Goal: Transaction & Acquisition: Purchase product/service

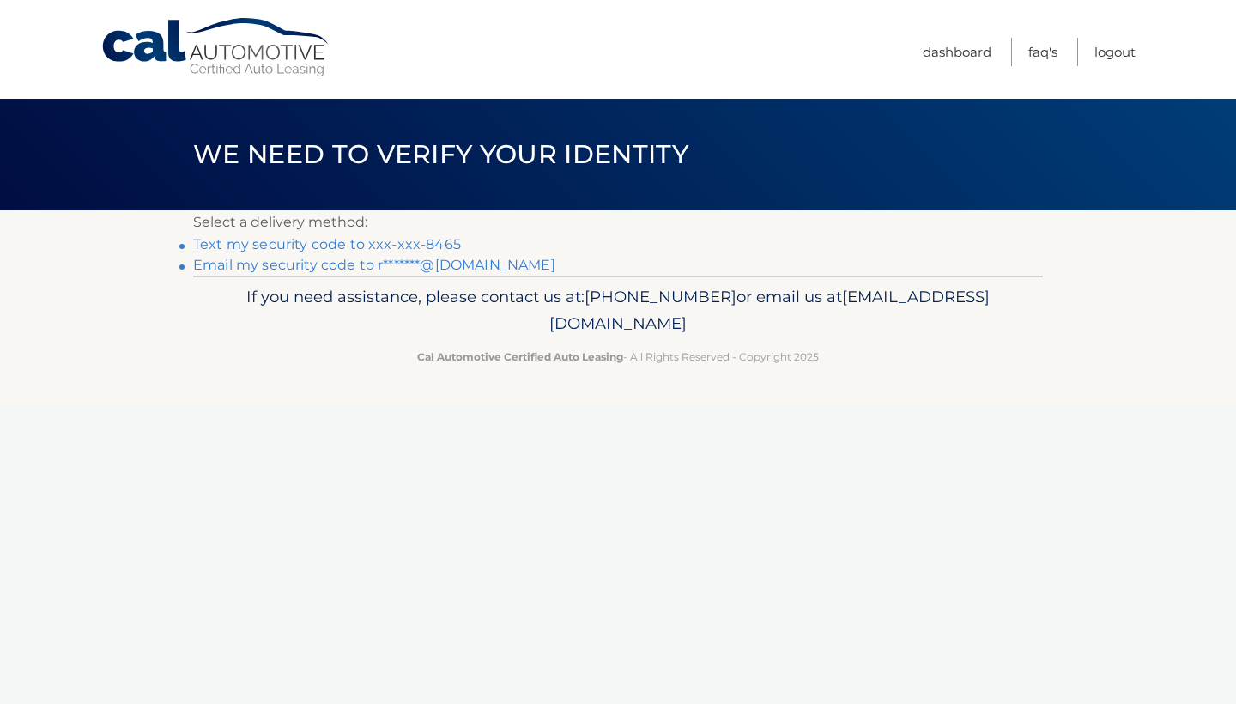
click at [427, 240] on link "Text my security code to xxx-xxx-8465" at bounding box center [327, 244] width 268 height 16
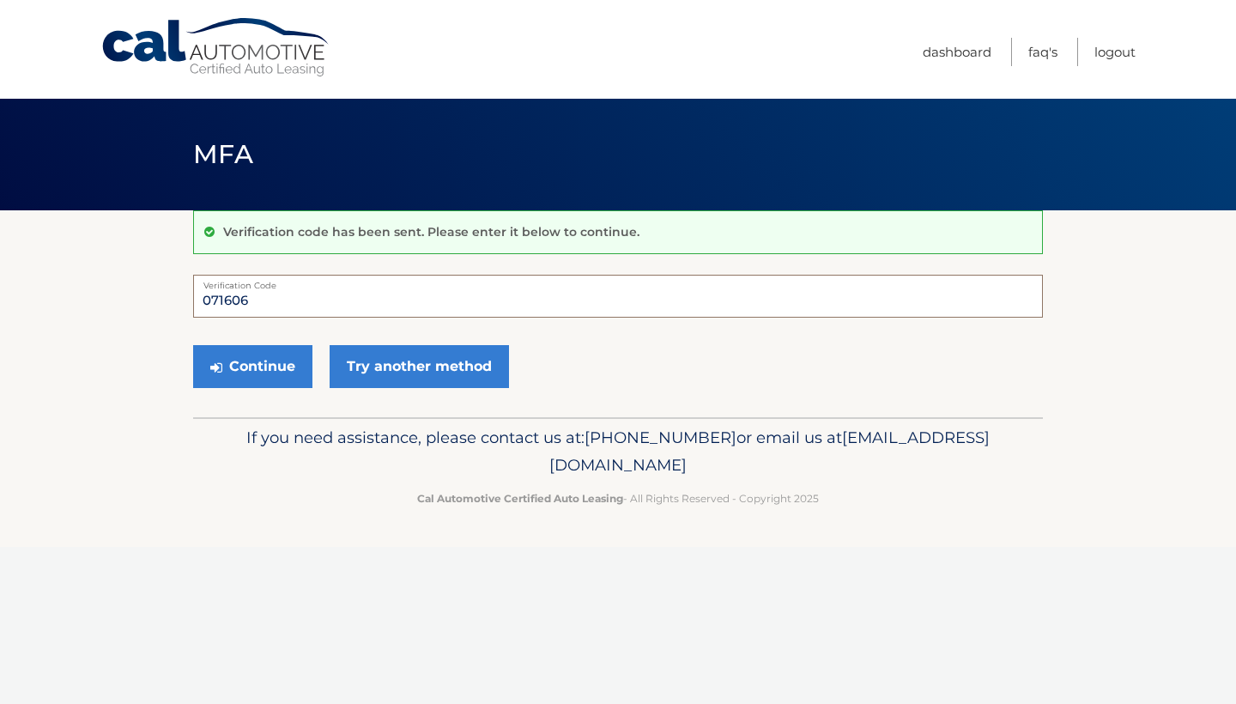
type input "071606"
click at [252, 366] on button "Continue" at bounding box center [252, 366] width 119 height 43
click at [247, 373] on button "Continue" at bounding box center [252, 366] width 119 height 43
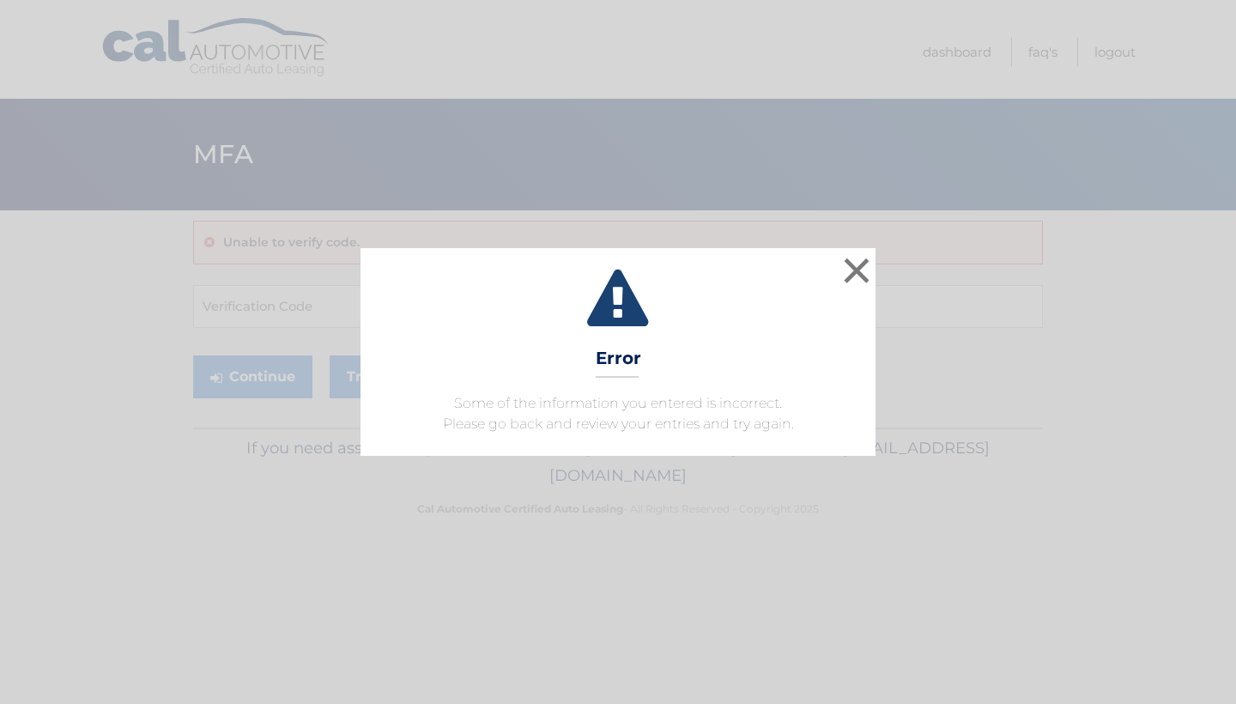
click at [875, 276] on div "× Error Some of the information you entered is incorrect. Please go back and re…" at bounding box center [618, 352] width 515 height 208
click at [859, 273] on button "×" at bounding box center [857, 270] width 34 height 34
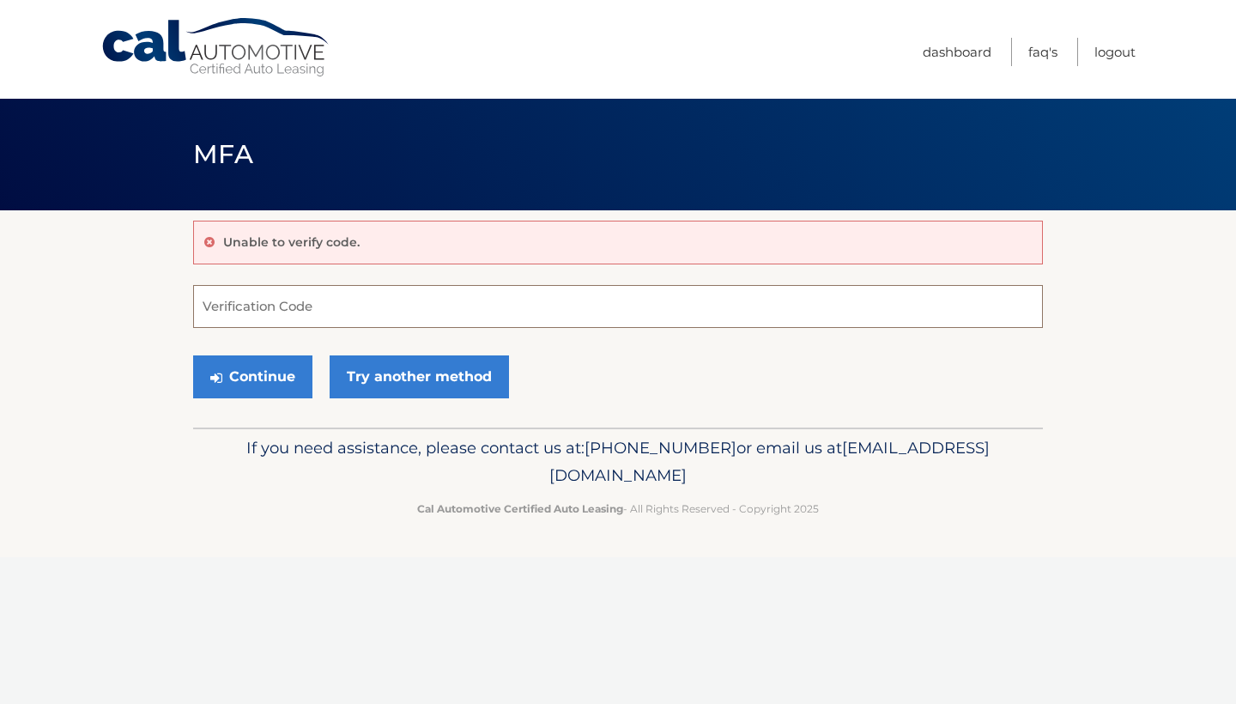
click at [437, 308] on input "Verification Code" at bounding box center [618, 306] width 850 height 43
type input "071606"
click at [288, 380] on button "Continue" at bounding box center [252, 376] width 119 height 43
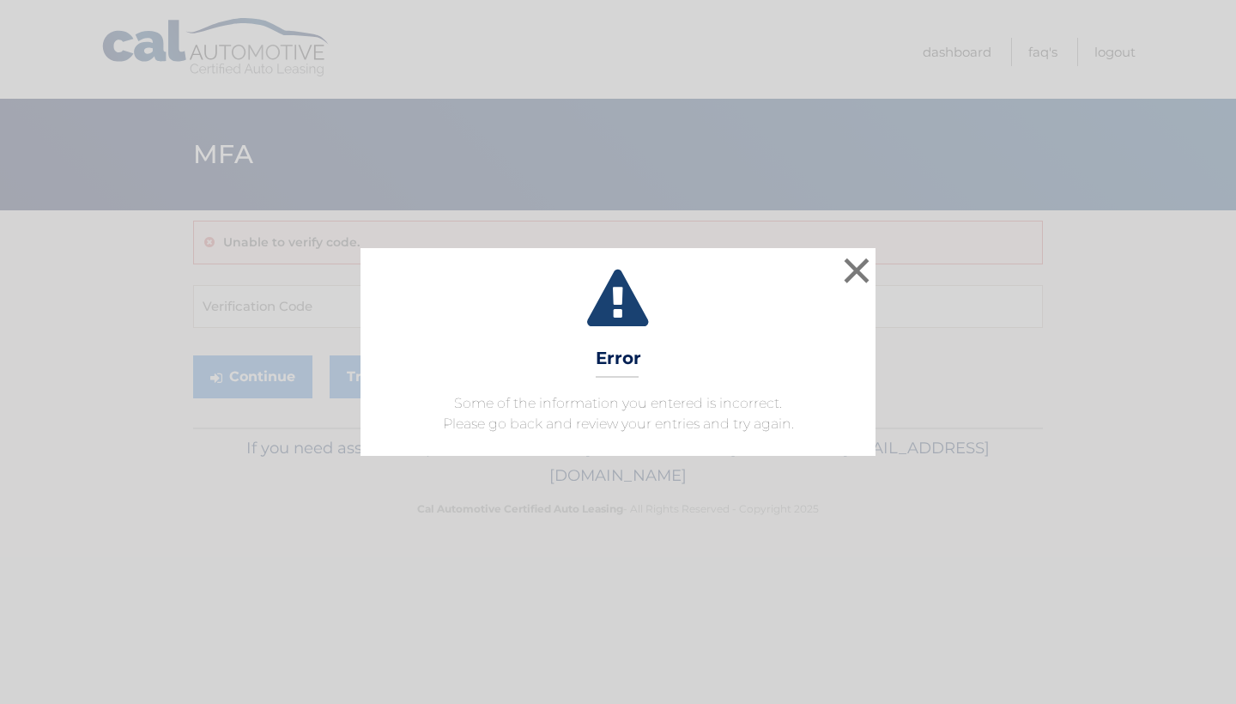
click at [853, 269] on button "×" at bounding box center [857, 270] width 34 height 34
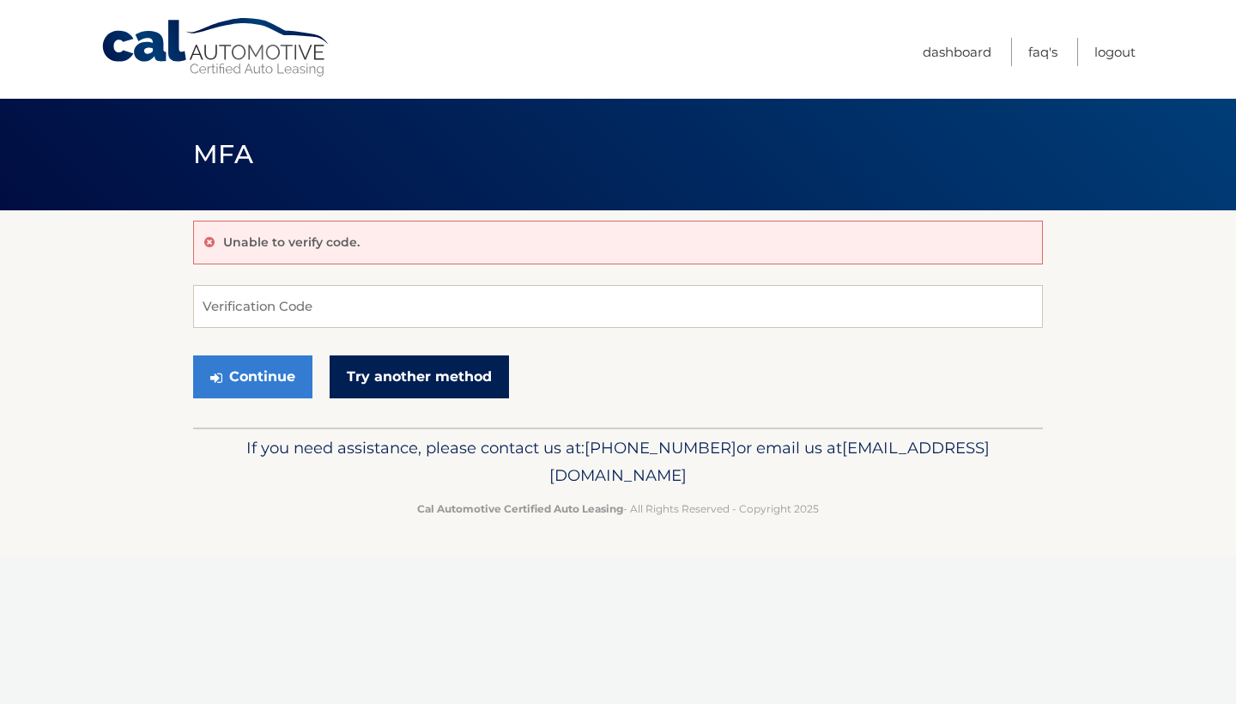
click at [461, 387] on link "Try another method" at bounding box center [419, 376] width 179 height 43
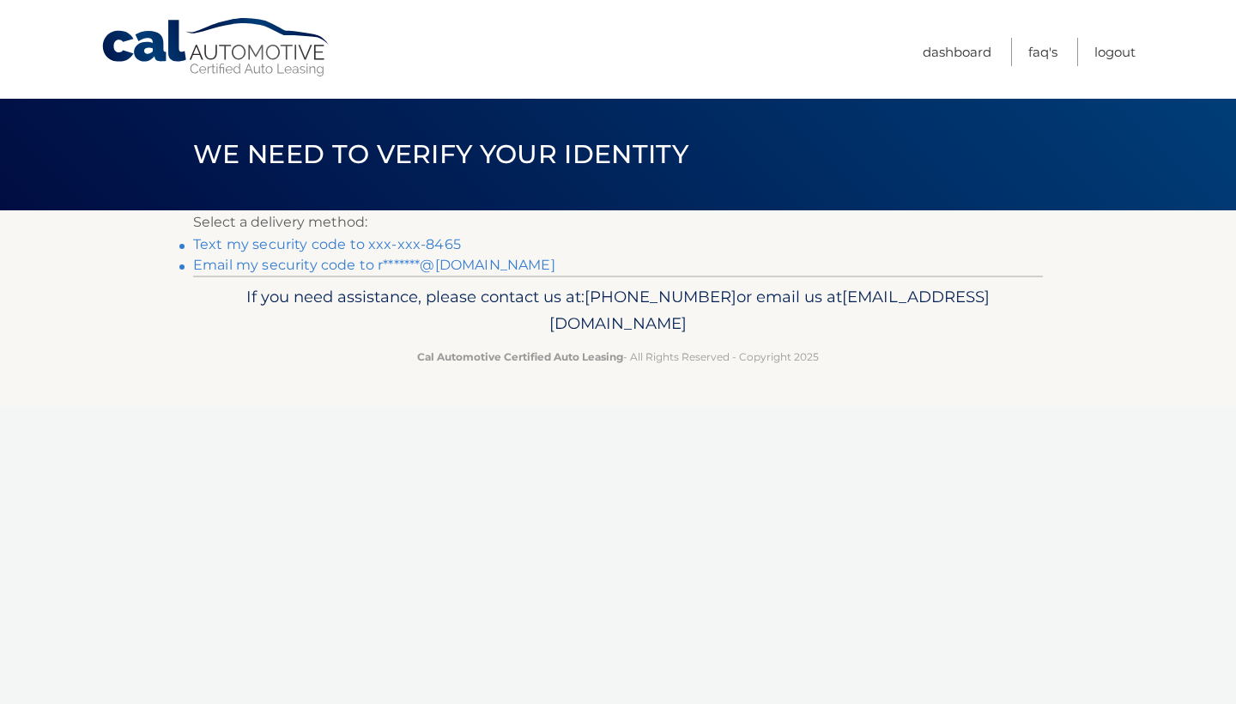
click at [286, 243] on link "Text my security code to xxx-xxx-8465" at bounding box center [327, 244] width 268 height 16
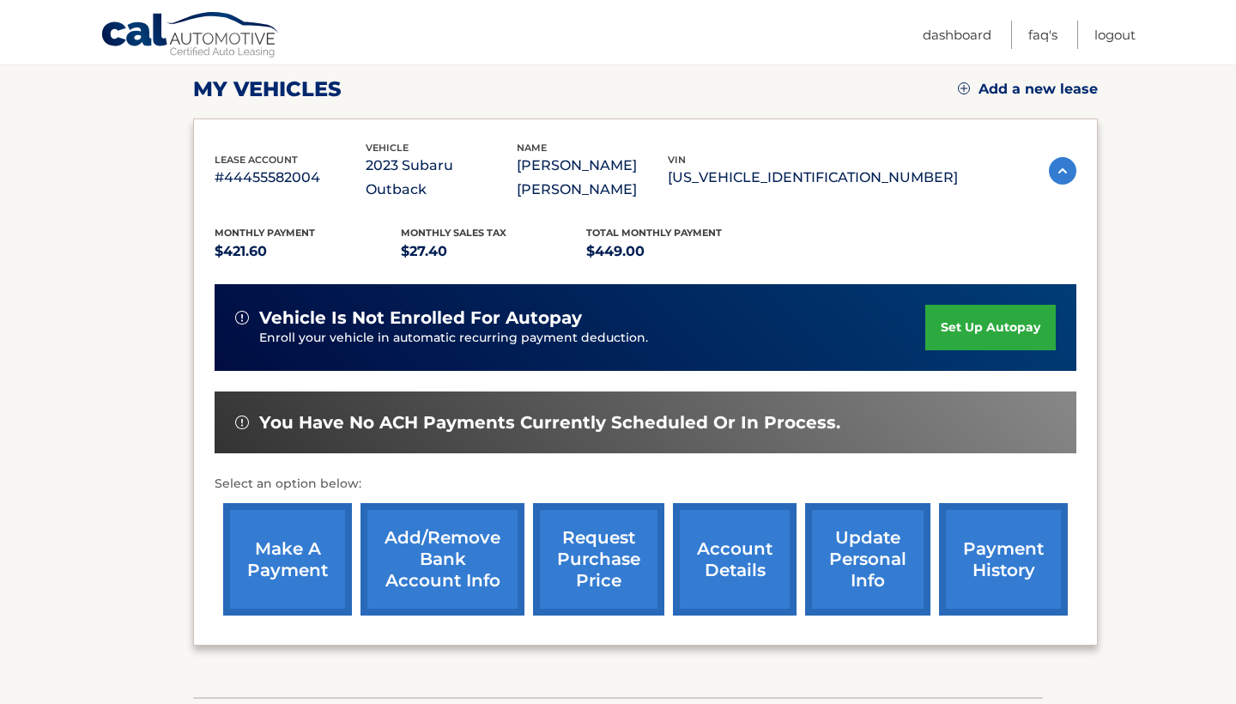
scroll to position [244, 0]
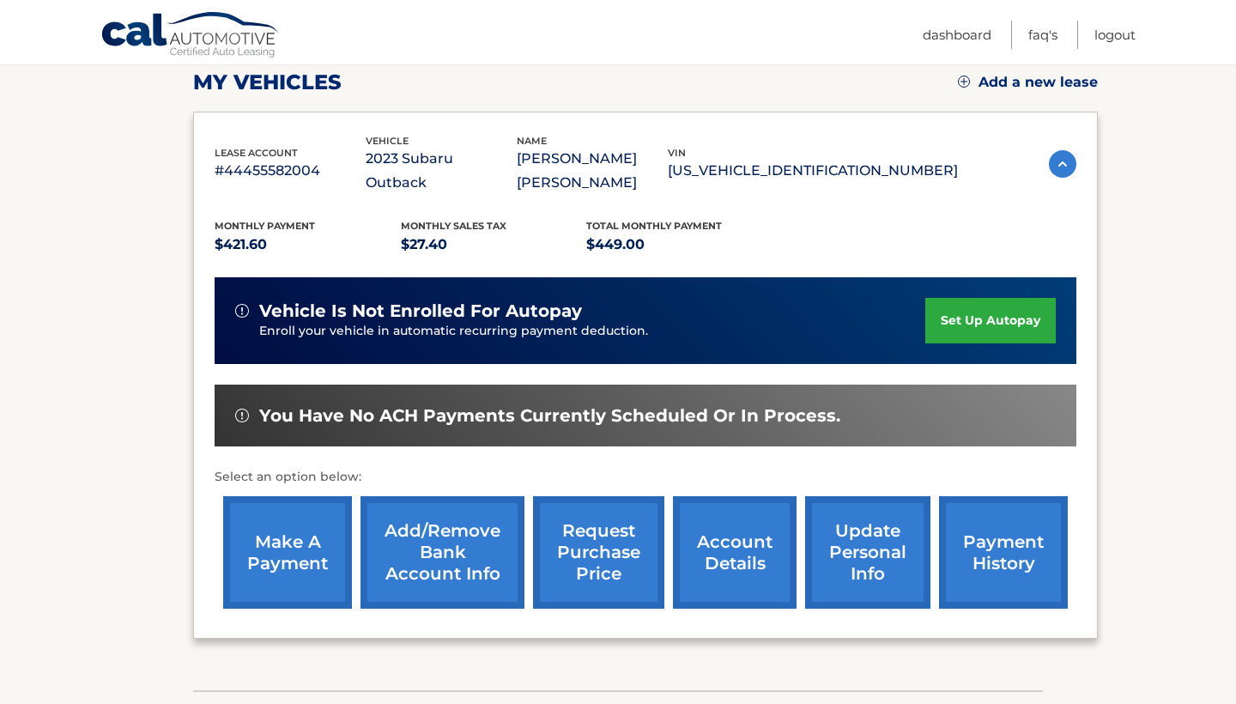
click at [305, 544] on link "make a payment" at bounding box center [287, 552] width 129 height 112
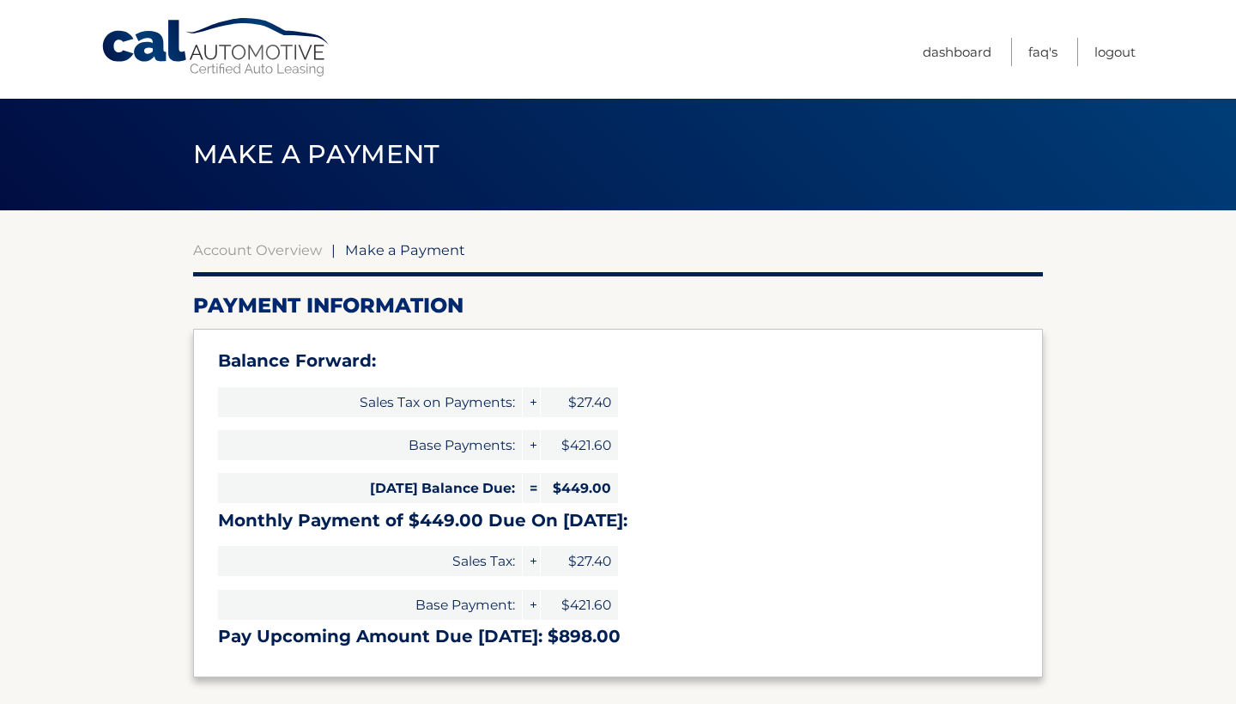
select select "M2IwZmMxMjMtMGZlNC00YmQwLWEyY2ItNWI2OTU0NmMyOGM4"
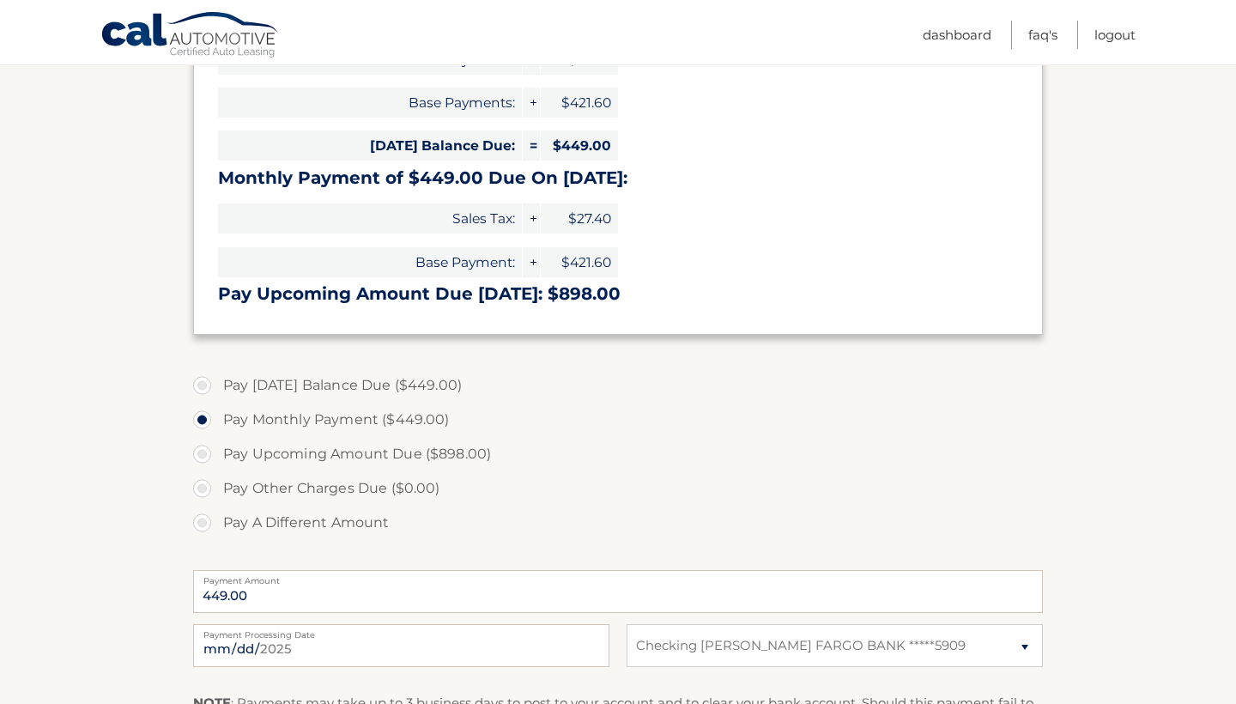
scroll to position [345, 0]
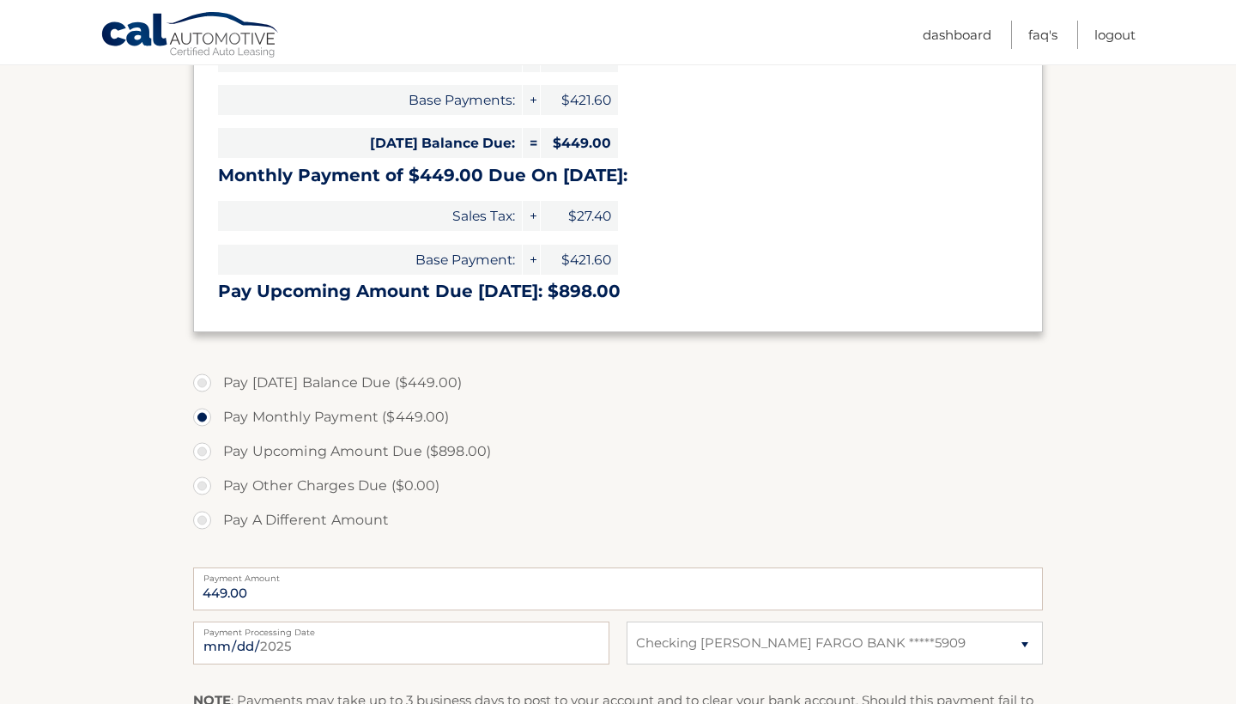
click at [207, 388] on label "Pay Today's Balance Due ($449.00)" at bounding box center [618, 383] width 850 height 34
click at [207, 388] on input "Pay Today's Balance Due ($449.00)" at bounding box center [208, 379] width 17 height 27
radio input "true"
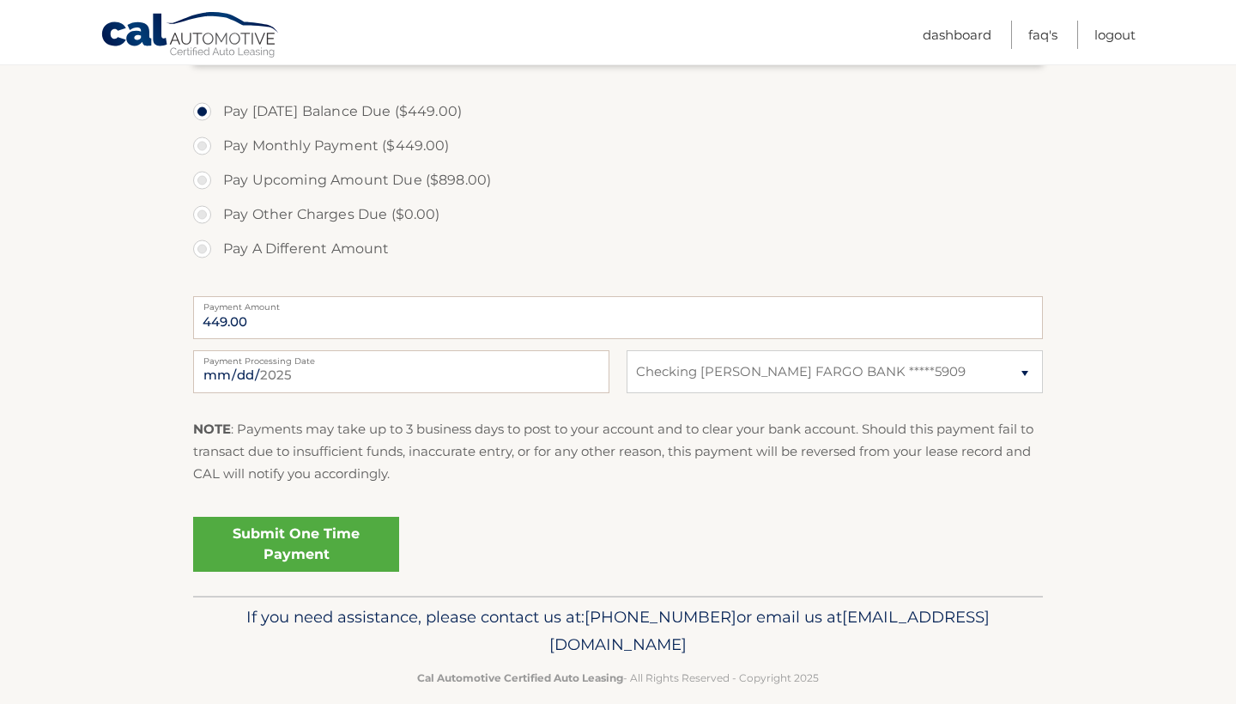
scroll to position [617, 0]
click at [321, 531] on link "Submit One Time Payment" at bounding box center [296, 544] width 206 height 55
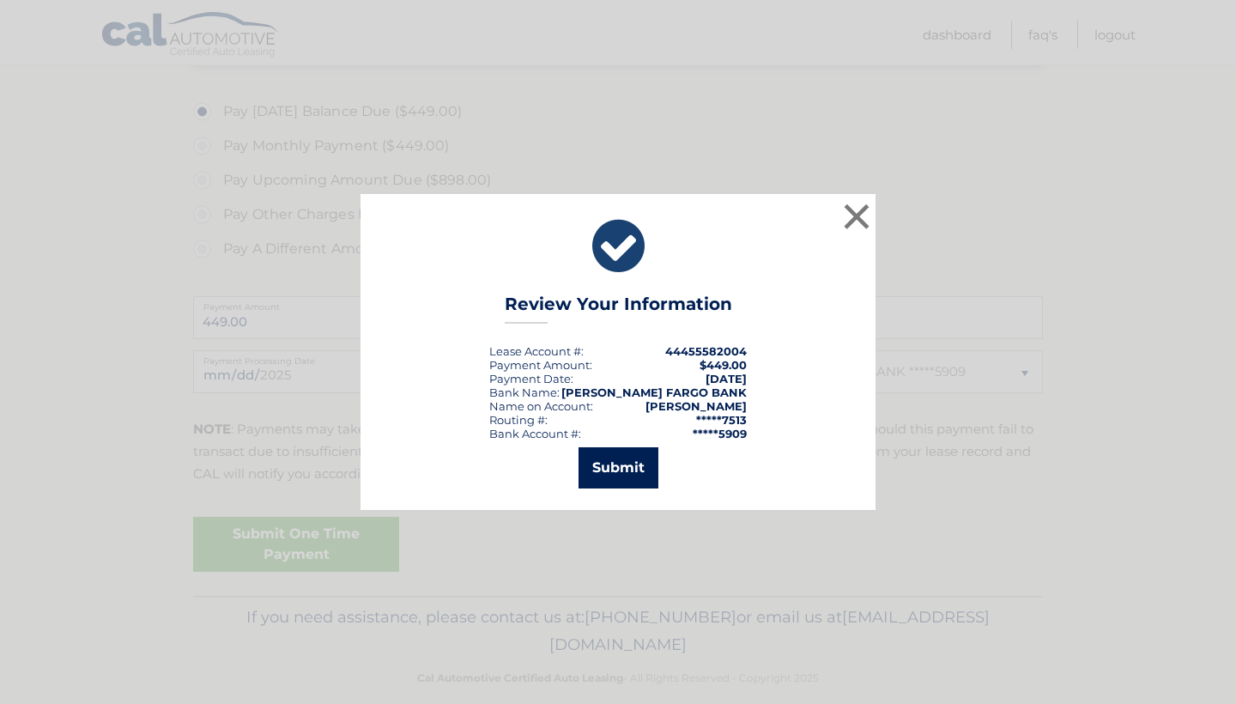
click at [625, 471] on button "Submit" at bounding box center [619, 467] width 80 height 41
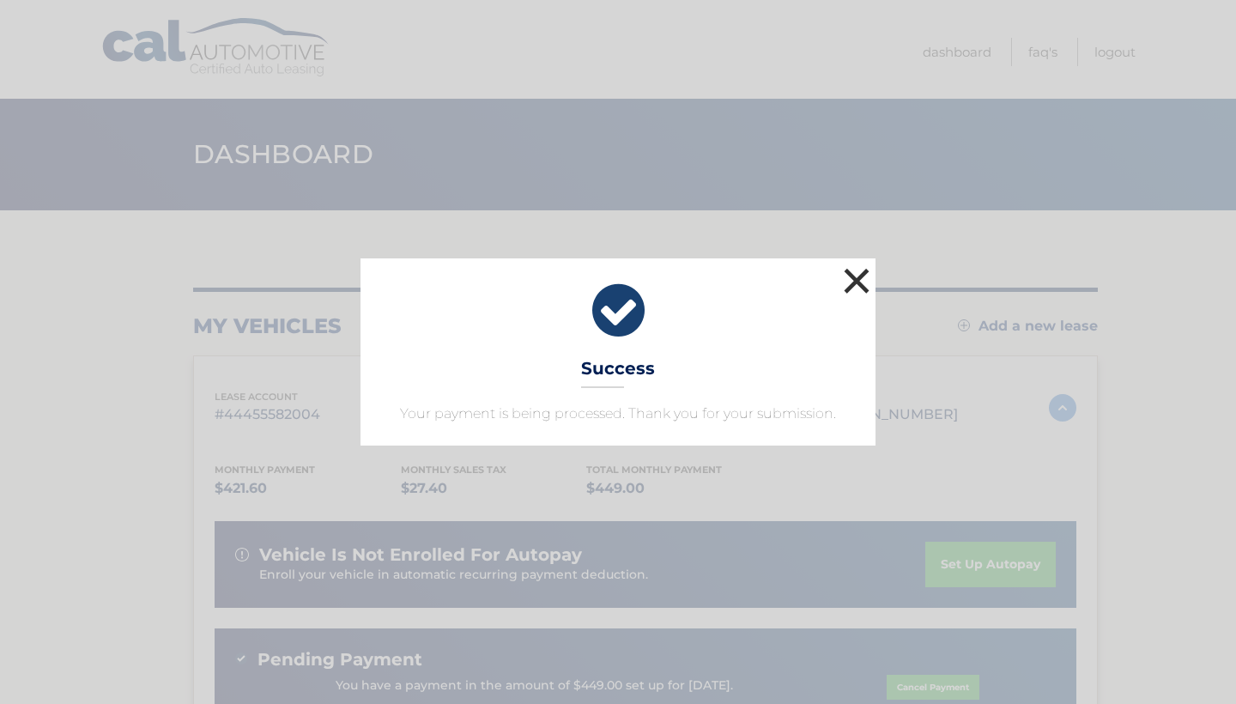
click at [856, 279] on button "×" at bounding box center [857, 281] width 34 height 34
